Goal: Task Accomplishment & Management: Use online tool/utility

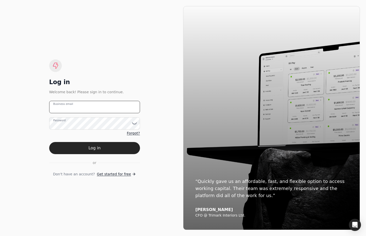
drag, startPoint x: 92, startPoint y: 108, endPoint x: 89, endPoint y: 106, distance: 4.5
click at [92, 108] on email "Business email" at bounding box center [94, 107] width 91 height 12
click at [105, 109] on email "team+enviro" at bounding box center [94, 107] width 91 height 12
type email "[EMAIL_ADDRESS][DOMAIN_NAME]"
drag, startPoint x: 108, startPoint y: 147, endPoint x: 97, endPoint y: 152, distance: 12.1
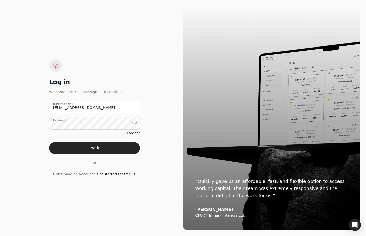
click at [108, 147] on button "Log in" at bounding box center [94, 148] width 91 height 12
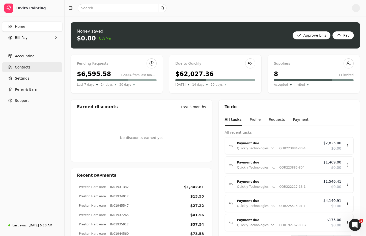
click at [39, 64] on link "Contacts" at bounding box center [32, 67] width 60 height 10
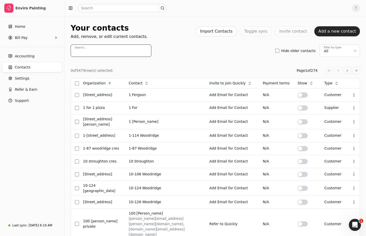
click at [116, 51] on input "Search..." at bounding box center [111, 50] width 81 height 12
click at [115, 51] on input "Search..." at bounding box center [111, 50] width 81 height 12
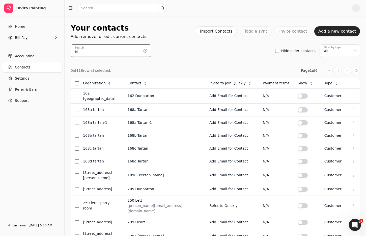
type input "a"
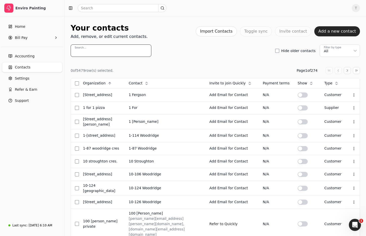
click at [122, 54] on input "Search..." at bounding box center [111, 50] width 81 height 12
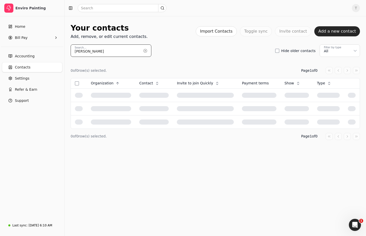
type input "[PERSON_NAME]"
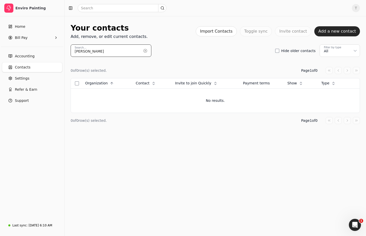
drag, startPoint x: 108, startPoint y: 50, endPoint x: -9, endPoint y: 43, distance: 117.5
click at [0, 43] on html "Enviro Painting Home Bill Pay Accounting Contacts Settings Refer & Earn Support…" at bounding box center [183, 118] width 366 height 236
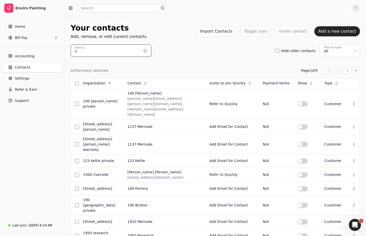
type input "r"
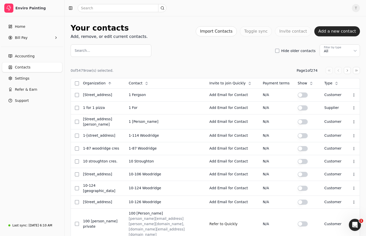
scroll to position [2, 0]
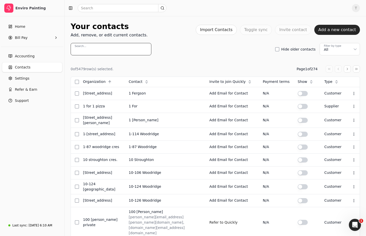
drag, startPoint x: 107, startPoint y: 48, endPoint x: 112, endPoint y: 48, distance: 5.1
click at [107, 48] on input "Search..." at bounding box center [111, 49] width 81 height 12
paste input "[PERSON_NAME]"
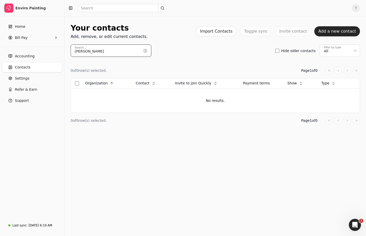
type input "[PERSON_NAME]"
drag, startPoint x: 30, startPoint y: 65, endPoint x: 56, endPoint y: 66, distance: 26.3
click at [30, 65] on link "Contacts" at bounding box center [32, 67] width 60 height 10
drag, startPoint x: 227, startPoint y: 53, endPoint x: 117, endPoint y: 53, distance: 109.5
click at [226, 53] on div "[PERSON_NAME] Search... Hide older contacts Filter by type All" at bounding box center [215, 50] width 289 height 12
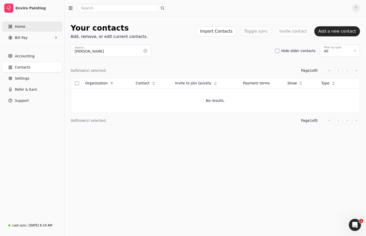
click at [31, 27] on link "Home" at bounding box center [32, 26] width 60 height 10
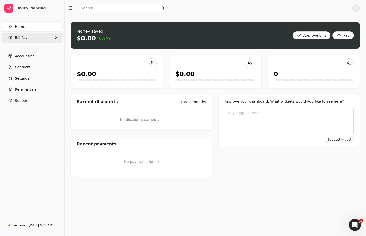
click at [36, 37] on Pay "Bill Pay" at bounding box center [32, 38] width 60 height 10
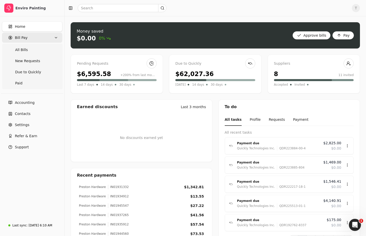
click at [38, 39] on Pay "Bill Pay" at bounding box center [32, 38] width 60 height 10
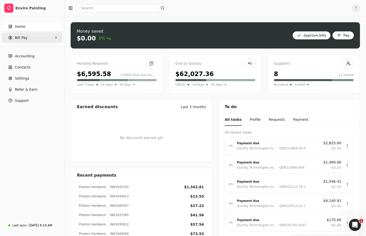
click at [52, 38] on Pay "Bill Pay" at bounding box center [32, 38] width 60 height 10
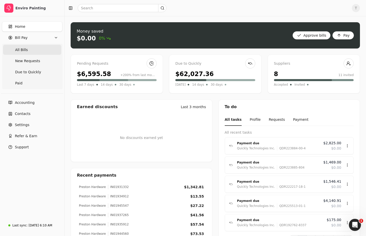
click at [25, 51] on span "All Bills" at bounding box center [21, 49] width 13 height 5
